Goal: Task Accomplishment & Management: Use online tool/utility

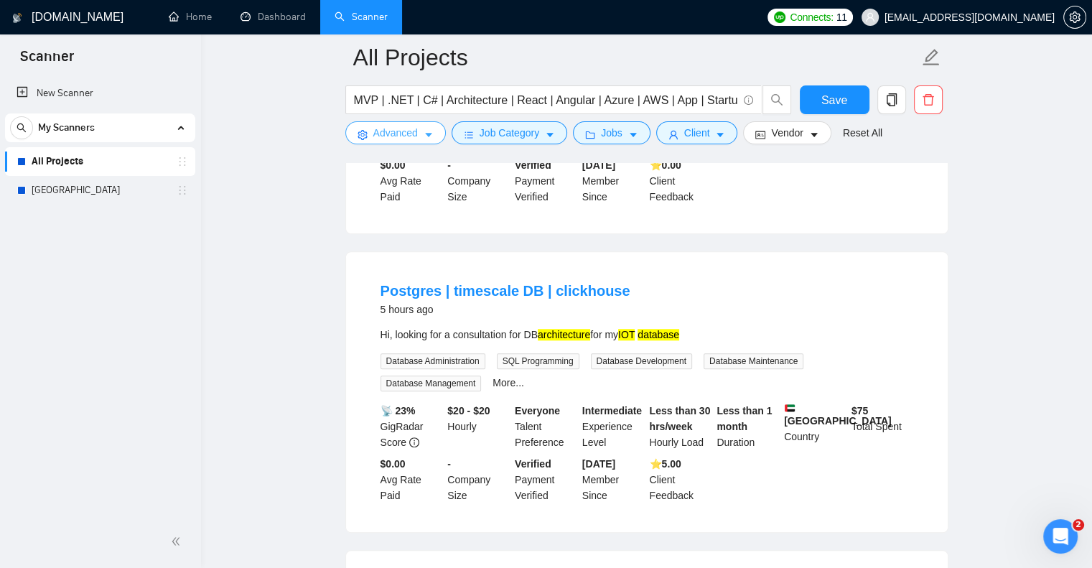
click at [379, 135] on span "Advanced" at bounding box center [395, 133] width 45 height 16
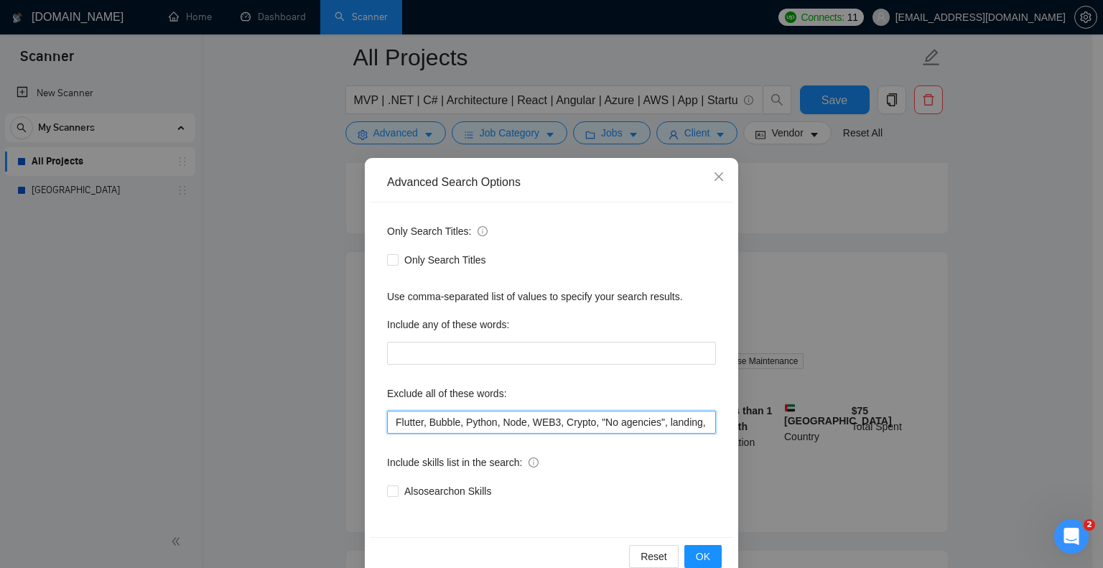
click at [389, 428] on input "Flutter, Bubble, Python, Node, WEB3, Crypto, "No agencies", landing, Supabase, …" at bounding box center [551, 422] width 329 height 23
paste input "Flutter-"
paste input "Join our team"
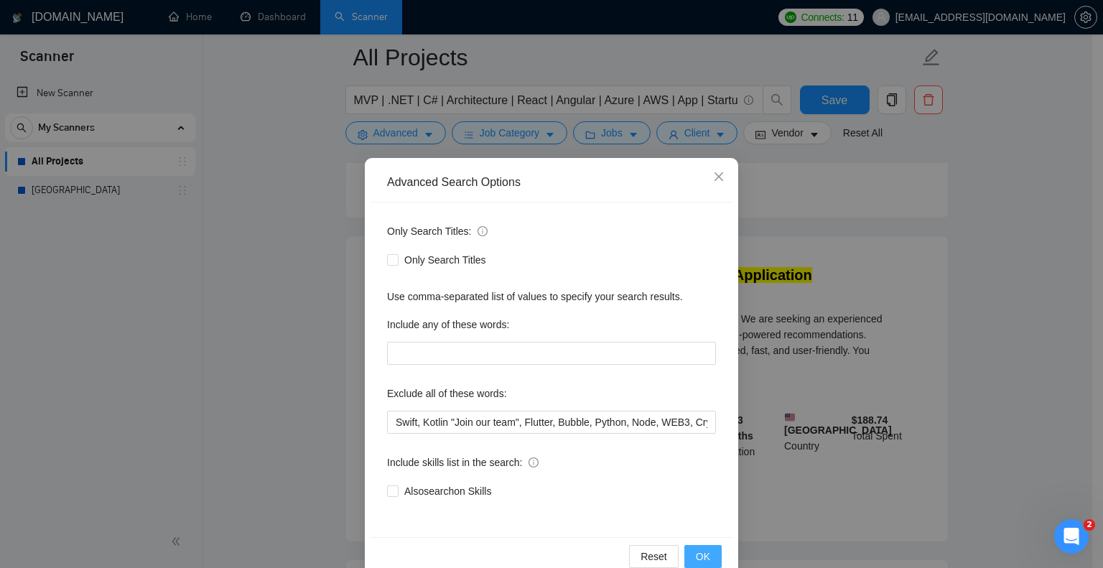
click at [700, 553] on span "OK" at bounding box center [703, 557] width 14 height 16
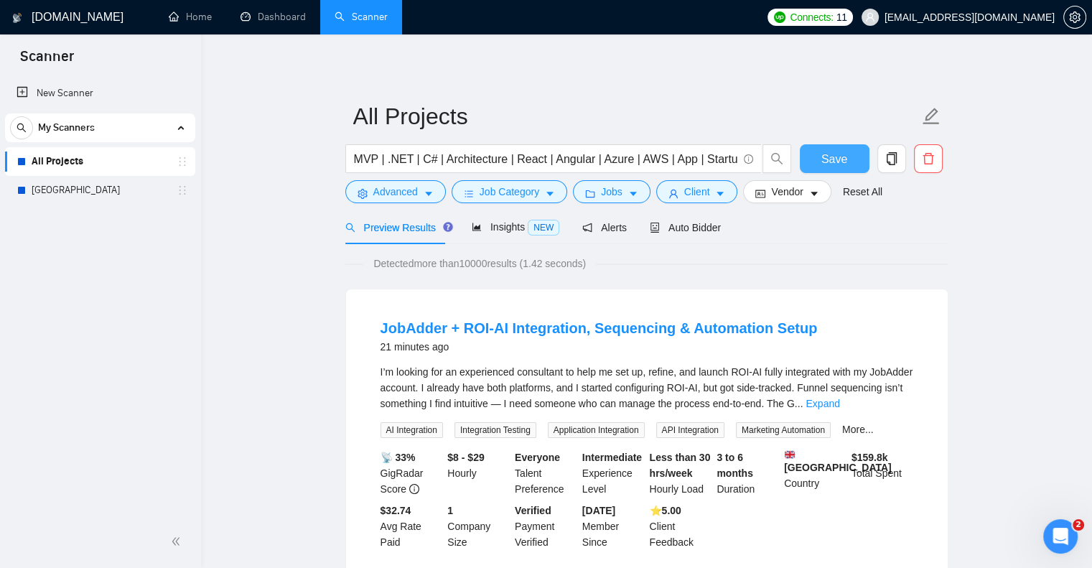
click at [832, 153] on span "Save" at bounding box center [835, 159] width 26 height 18
click at [836, 159] on span "Save" at bounding box center [835, 159] width 26 height 18
click at [371, 196] on button "Advanced" at bounding box center [395, 191] width 101 height 23
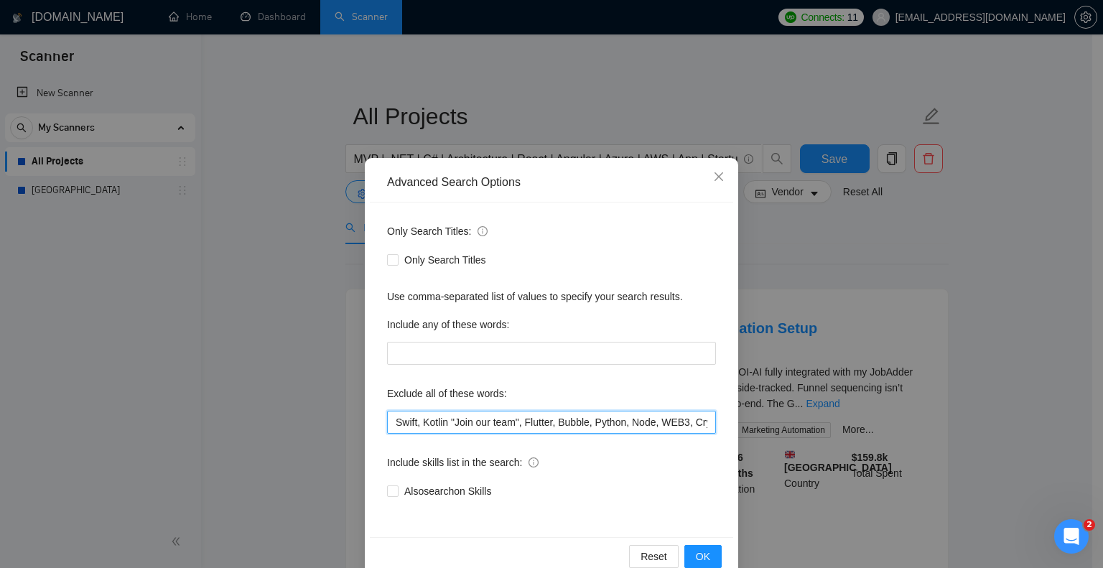
click at [439, 427] on input "Swift, Kotlin "Join our team", Flutter, Bubble, Python, Node, WEB3, Crypto, "No…" at bounding box center [551, 422] width 329 height 23
type input "Swift, Kotlin, "Join our team", Flutter, Bubble, Python, Node, WEB3, Crypto, "N…"
click at [704, 550] on button "OK" at bounding box center [702, 556] width 37 height 23
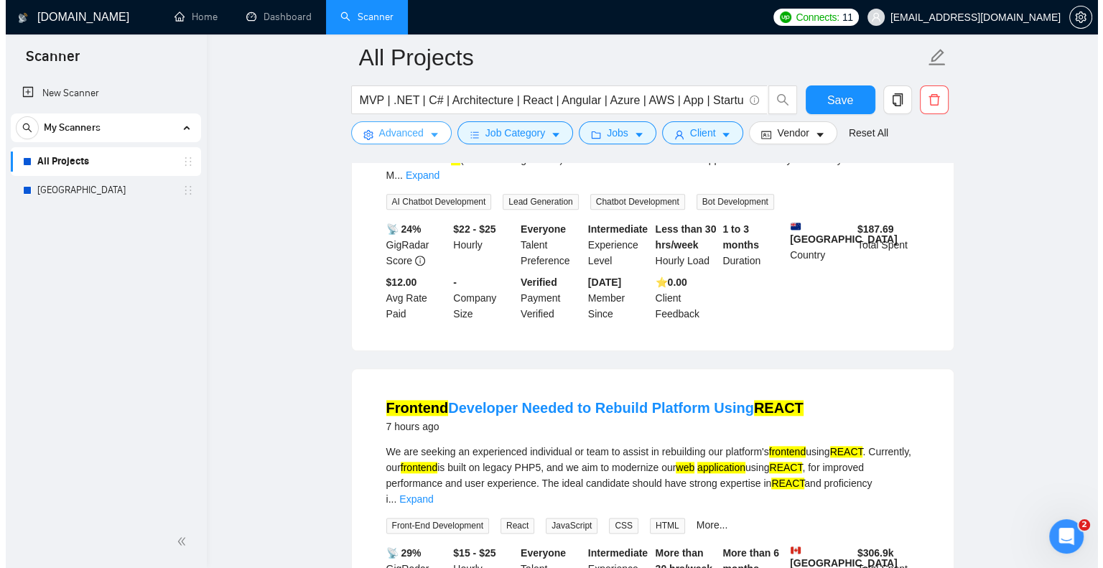
scroll to position [1536, 0]
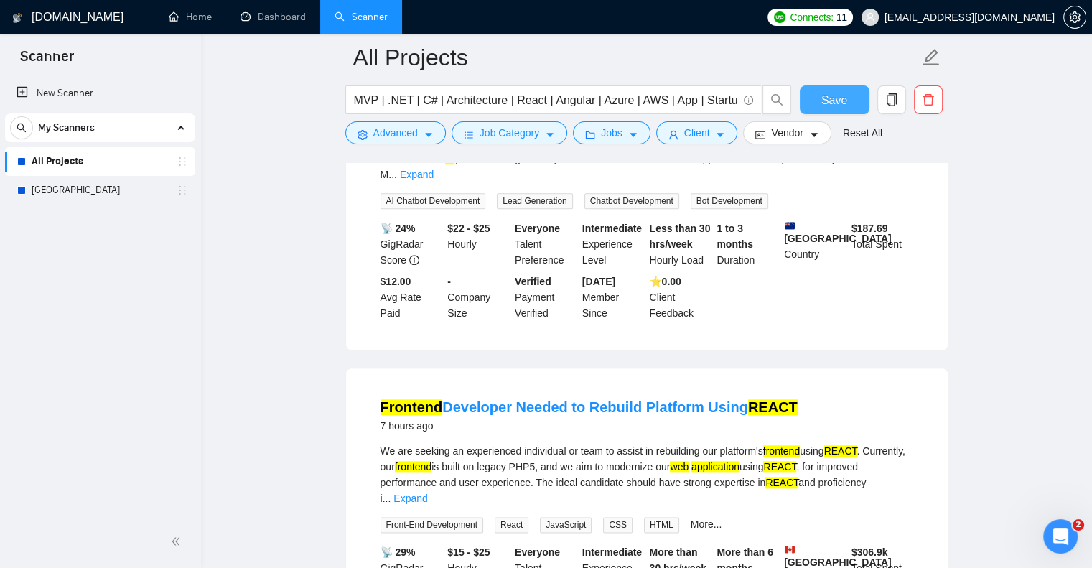
click at [826, 89] on button "Save" at bounding box center [835, 99] width 70 height 29
click at [416, 140] on span "Advanced" at bounding box center [395, 133] width 45 height 16
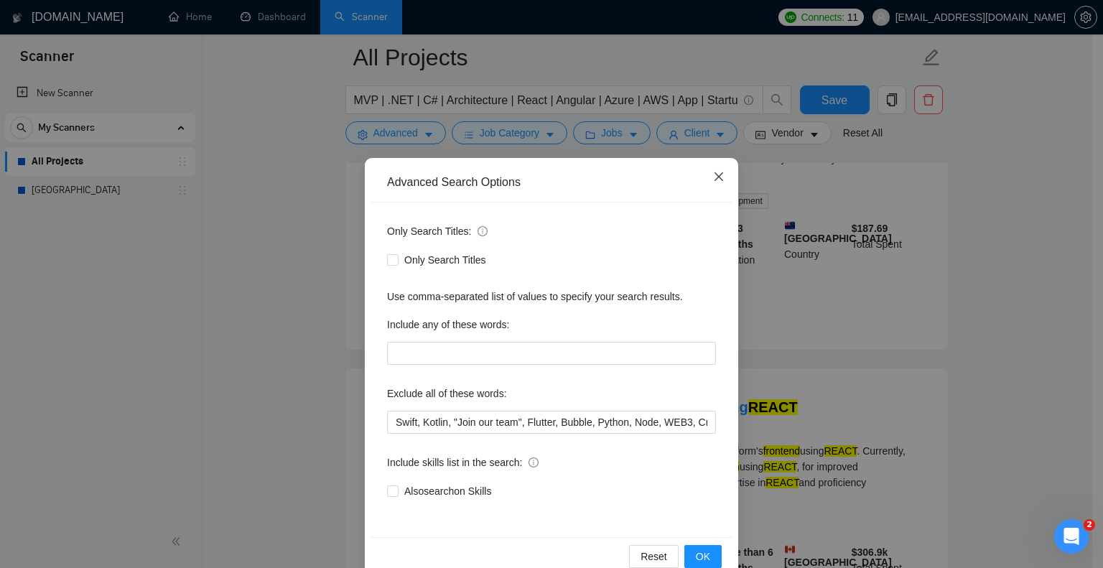
click at [712, 192] on span "Close" at bounding box center [718, 177] width 39 height 39
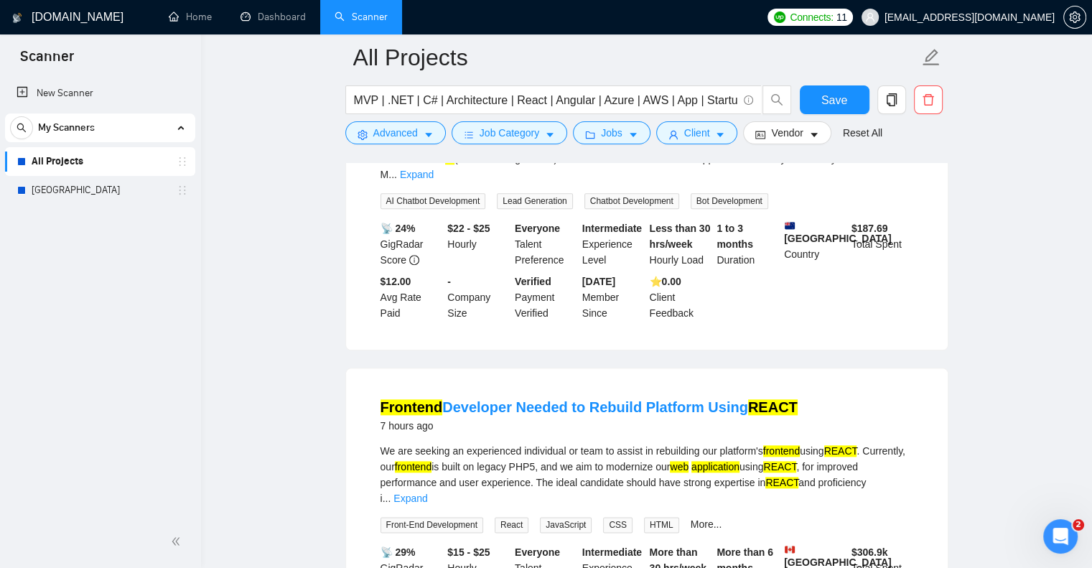
click at [696, 146] on form "All Projects MVP | .NET | C# | Architecture | React | Angular | Azure | AWS | A…" at bounding box center [646, 92] width 603 height 117
click at [700, 138] on span "Client" at bounding box center [697, 133] width 26 height 16
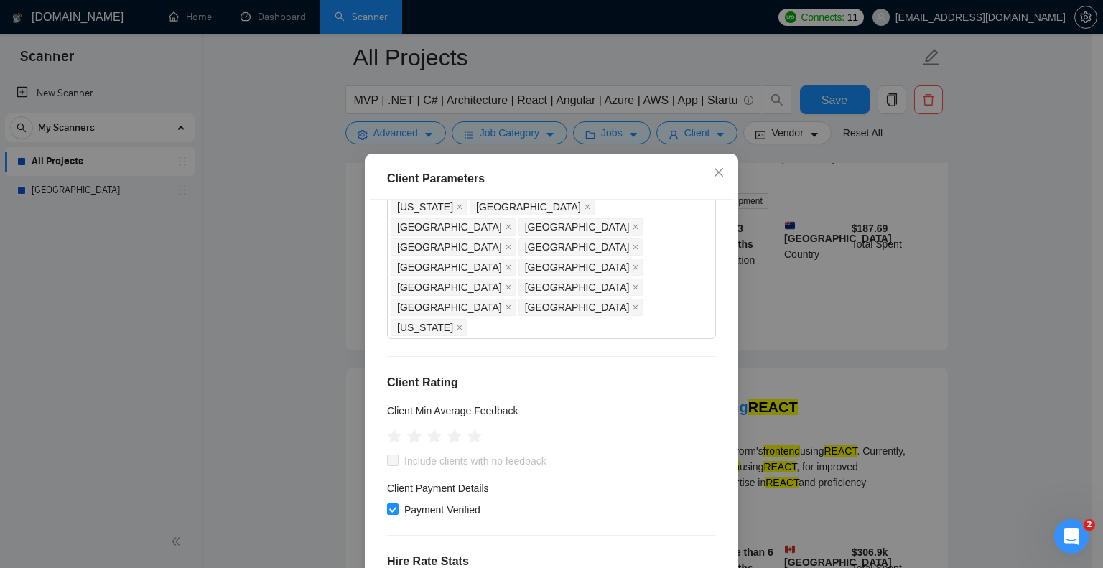
scroll to position [479, 0]
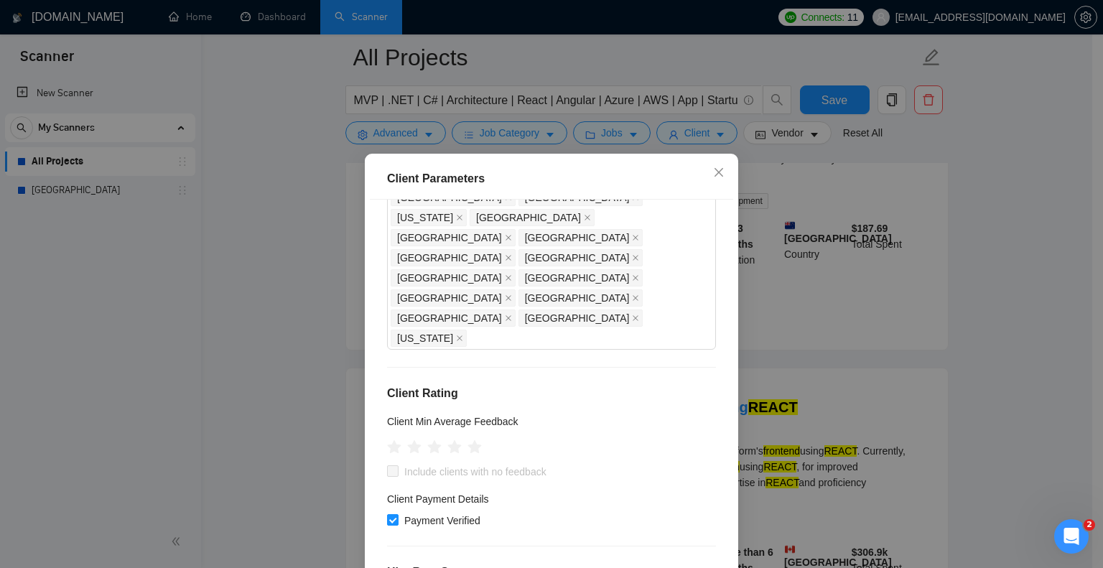
click at [526, 564] on h4 "Hire Rate Stats" at bounding box center [551, 572] width 329 height 17
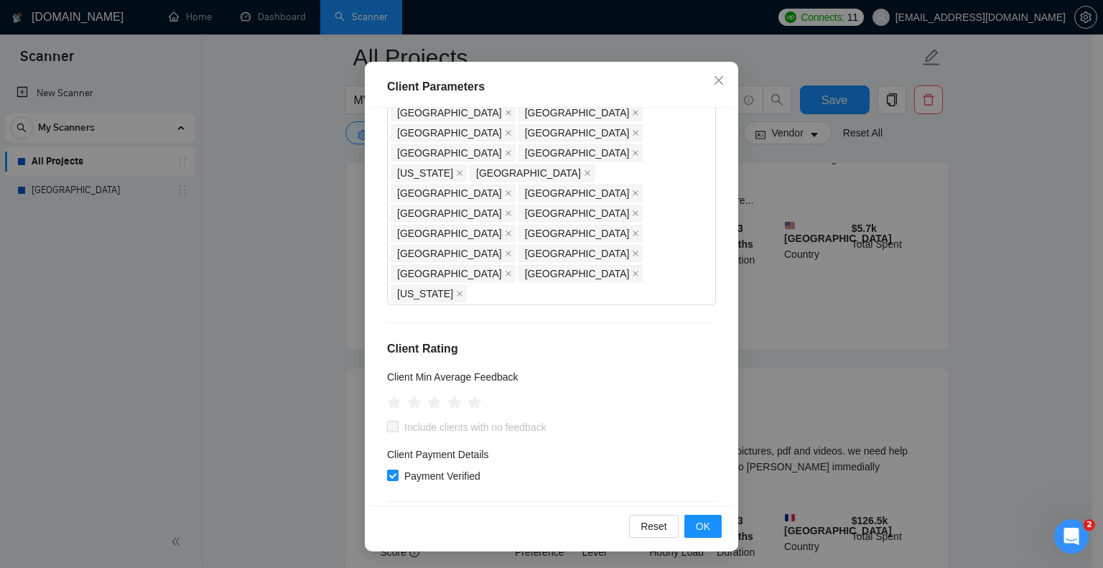
scroll to position [431, 0]
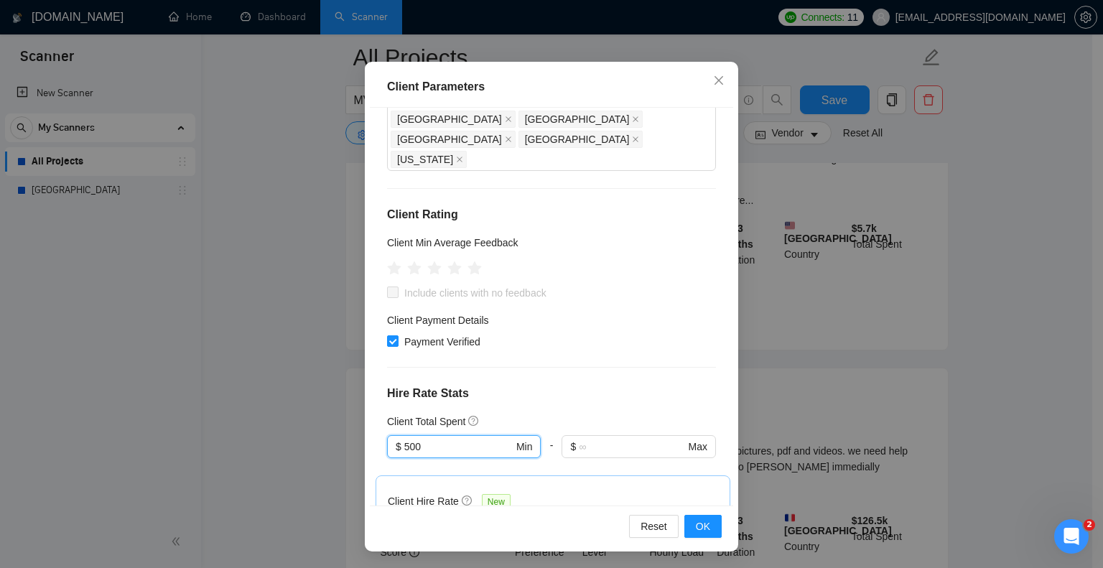
scroll to position [564, 0]
type input "500"
click at [701, 531] on span "OK" at bounding box center [703, 526] width 14 height 16
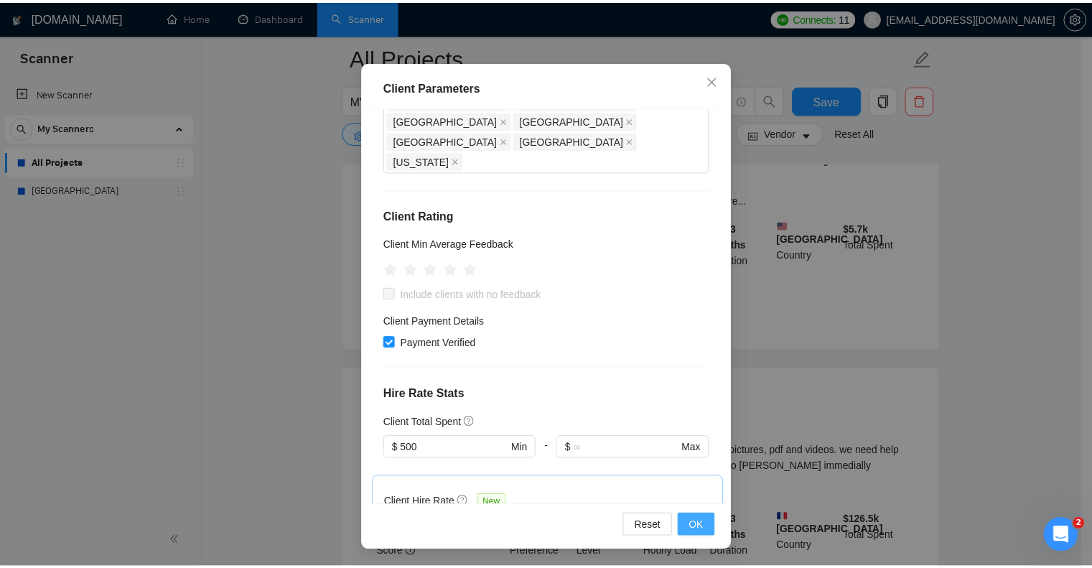
scroll to position [24, 0]
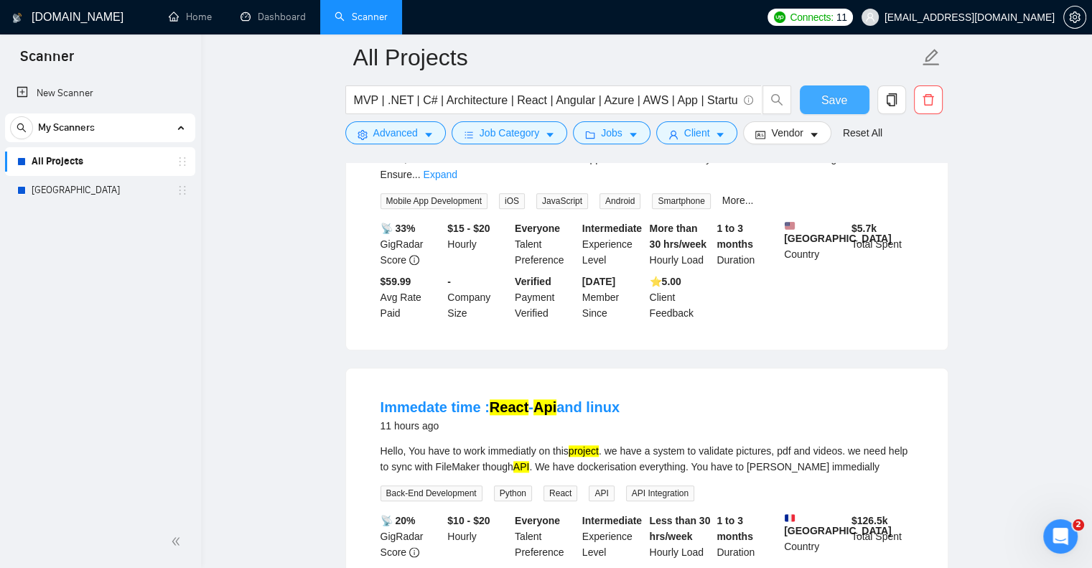
click at [829, 96] on span "Save" at bounding box center [835, 100] width 26 height 18
click at [687, 134] on span "Client" at bounding box center [697, 133] width 26 height 16
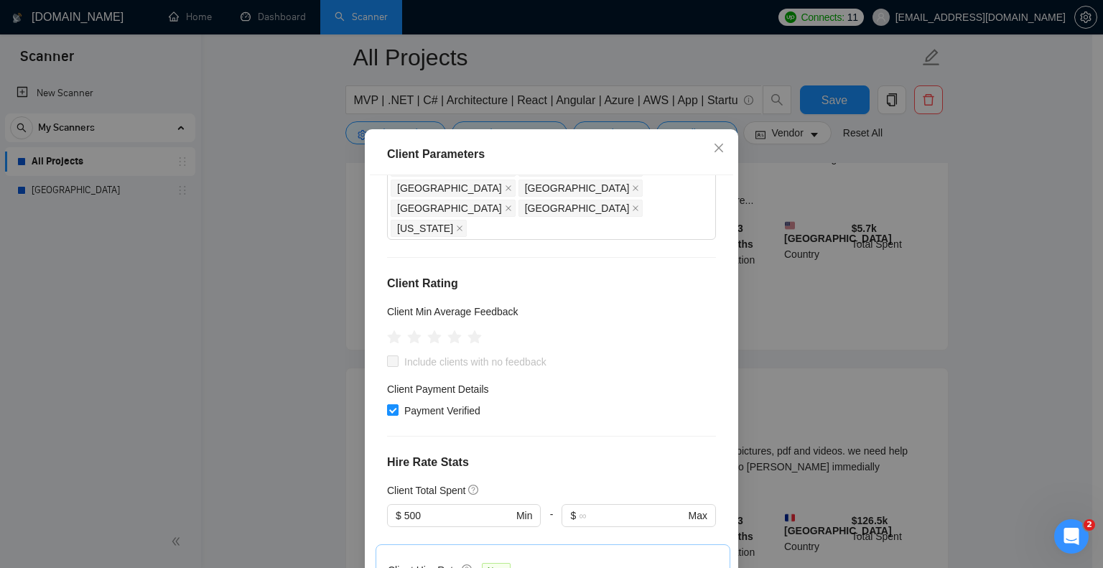
click at [991, 190] on div "Client Parameters Client Location Include Client Countries Select Exclude Clien…" at bounding box center [551, 284] width 1103 height 568
